Goal: Task Accomplishment & Management: Manage account settings

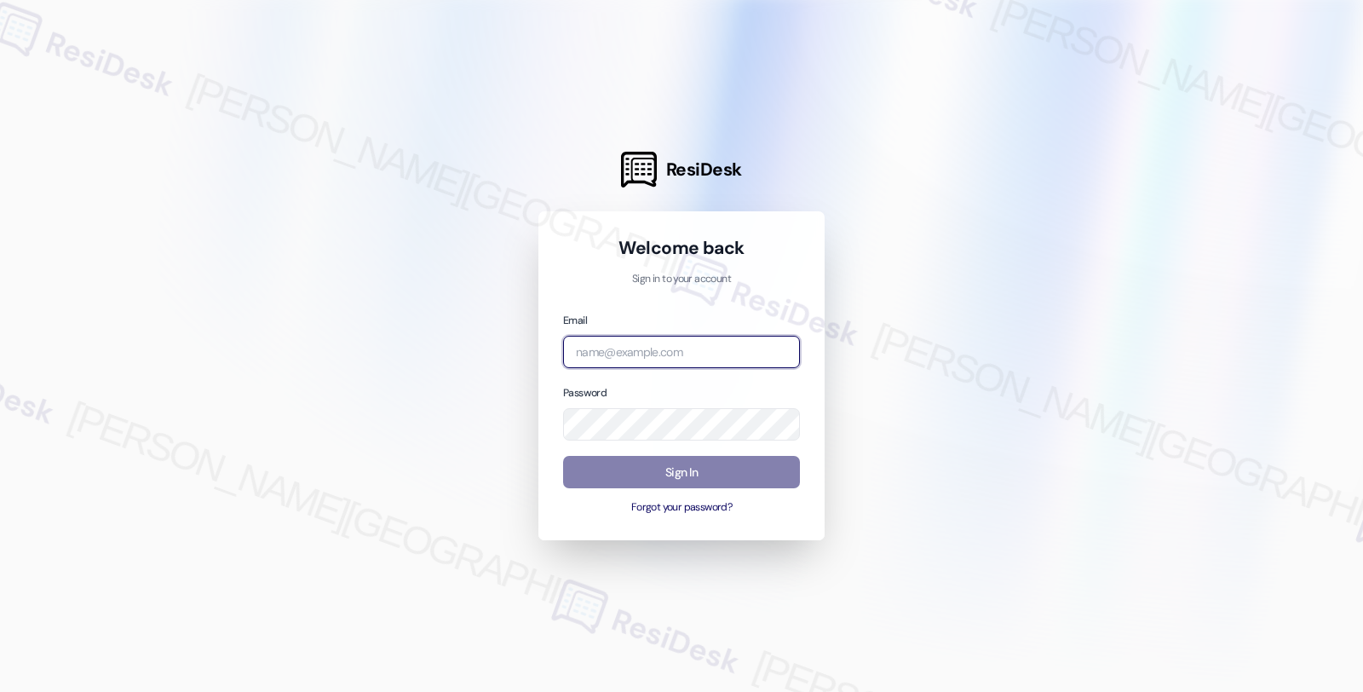
click at [656, 364] on input "email" at bounding box center [681, 352] width 237 height 33
type input "[EMAIL_ADDRESS][PERSON_NAME][DOMAIN_NAME]"
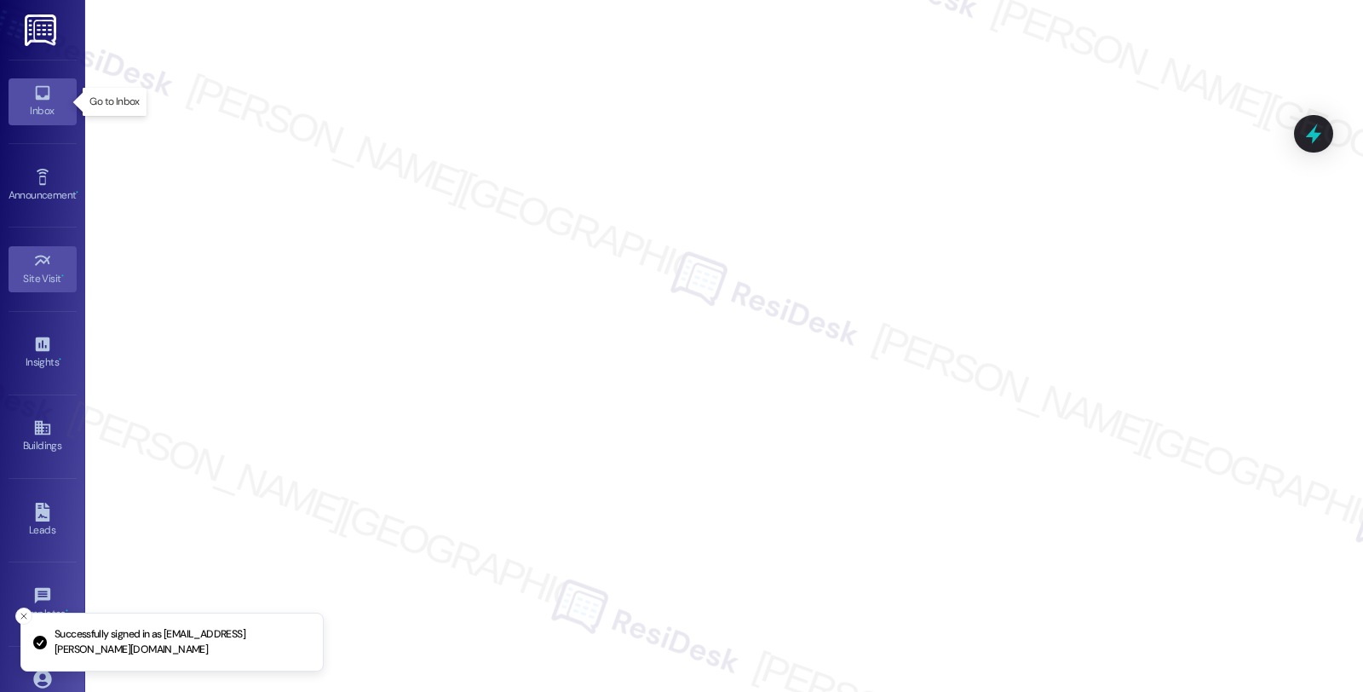
click at [39, 97] on icon at bounding box center [42, 93] width 19 height 19
